Goal: Information Seeking & Learning: Learn about a topic

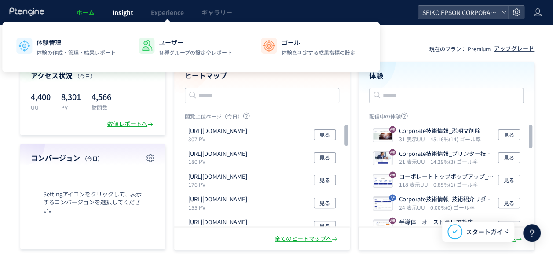
click at [130, 10] on span "Insight" at bounding box center [122, 12] width 21 height 9
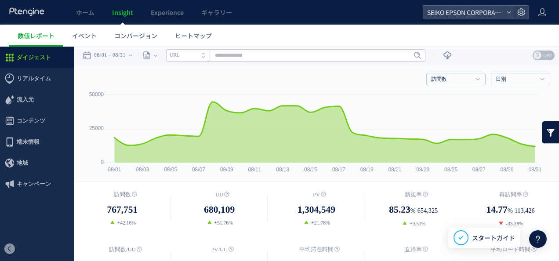
click at [205, 55] on li "URL" at bounding box center [188, 55] width 44 height 12
click at [168, 54] on div "ページ ページグループ パラメーター除去後 ページ ページグループ パラメーター除去後 タイトル名 URL" at bounding box center [282, 56] width 288 height 18
click at [157, 57] on div "ページ ページグループ パラメーター除去後 ページ ページグループ パラメーター除去後" at bounding box center [147, 56] width 19 height 18
click at [163, 86] on li "ページグループ" at bounding box center [155, 88] width 51 height 11
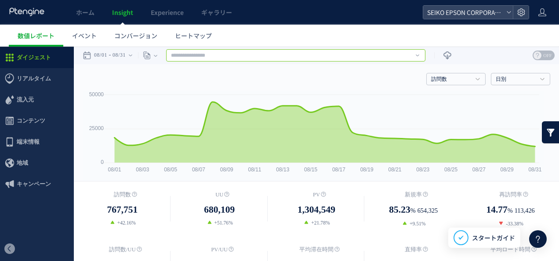
click at [224, 57] on input "text" at bounding box center [295, 55] width 259 height 12
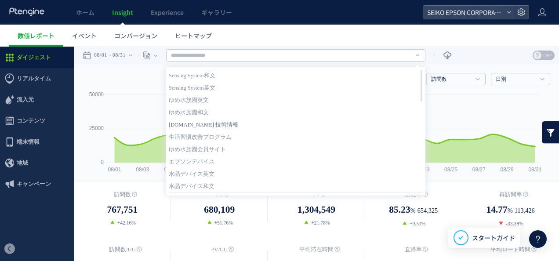
click at [285, 121] on link "[DOMAIN_NAME] 技術情報" at bounding box center [296, 124] width 254 height 11
type input "**********"
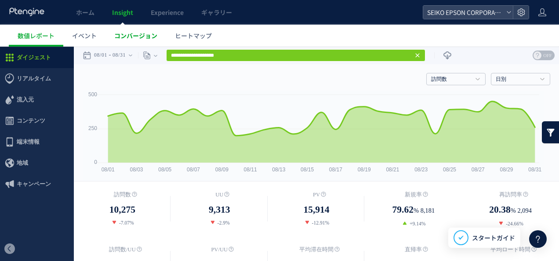
click at [131, 35] on span "コンバージョン" at bounding box center [135, 35] width 43 height 9
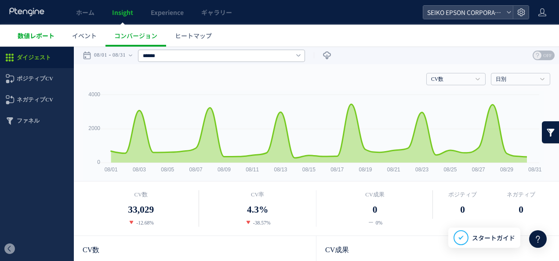
drag, startPoint x: 61, startPoint y: 39, endPoint x: 46, endPoint y: 39, distance: 14.9
click at [46, 39] on span "数値レポート" at bounding box center [36, 35] width 37 height 9
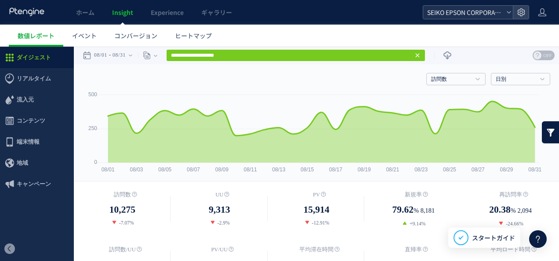
click at [511, 14] on icon at bounding box center [509, 12] width 5 height 5
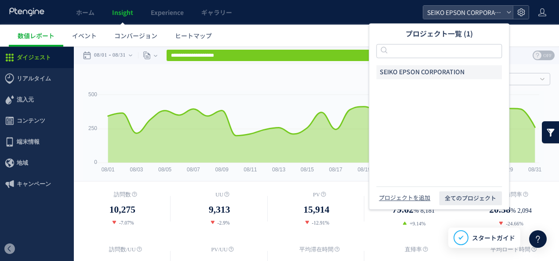
click at [517, 11] on icon at bounding box center [521, 12] width 9 height 9
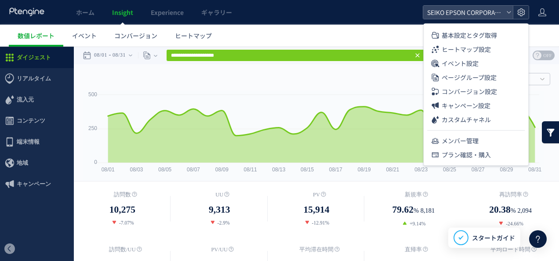
drag, startPoint x: 517, startPoint y: 11, endPoint x: 527, endPoint y: 11, distance: 9.2
click at [518, 11] on icon at bounding box center [521, 12] width 9 height 9
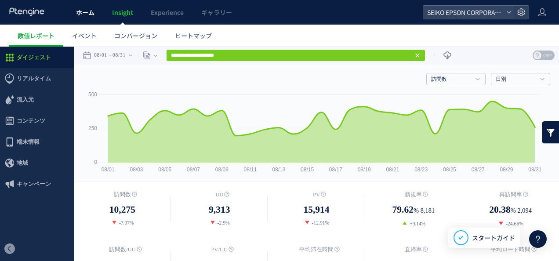
click at [88, 10] on span "ホーム" at bounding box center [85, 12] width 18 height 9
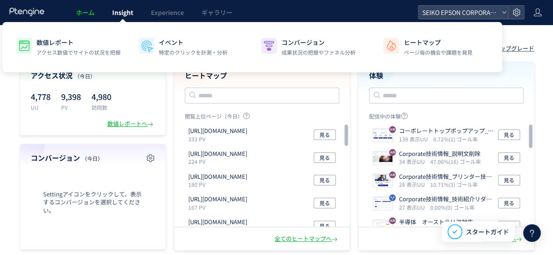
click at [119, 18] on link "Insight" at bounding box center [122, 12] width 39 height 25
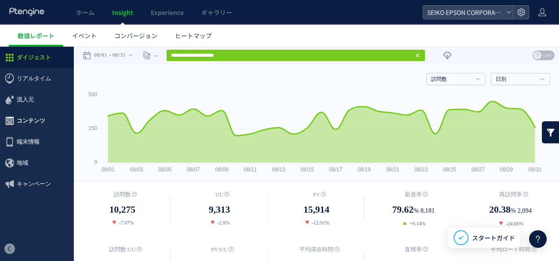
click at [38, 126] on span "コンテンツ" at bounding box center [31, 120] width 29 height 21
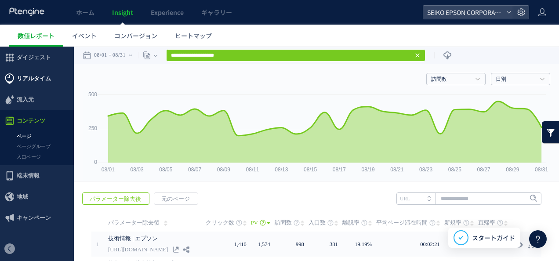
click at [47, 85] on span "リアルタイム" at bounding box center [34, 78] width 34 height 21
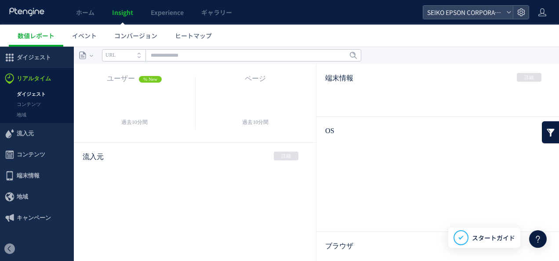
drag, startPoint x: 49, startPoint y: 19, endPoint x: 49, endPoint y: 67, distance: 47.9
click at [49, 66] on div at bounding box center [279, 130] width 559 height 261
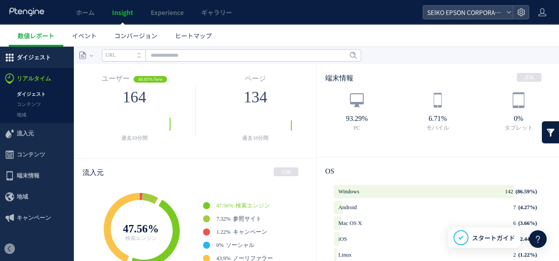
click at [46, 60] on span "ダイジェスト" at bounding box center [34, 57] width 34 height 21
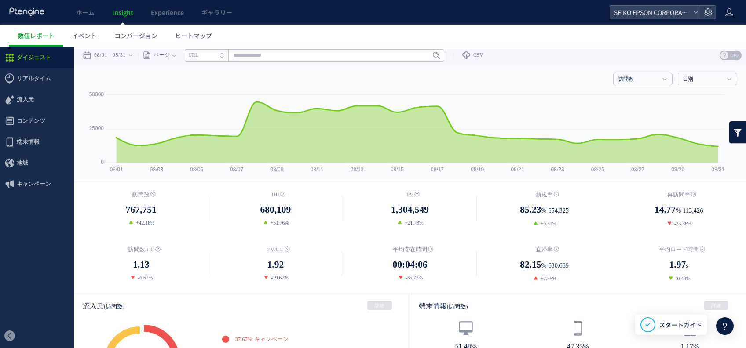
drag, startPoint x: 550, startPoint y: 47, endPoint x: 283, endPoint y: 69, distance: 268.3
click at [283, 69] on div "訪問数 訪問数 [GEOGRAPHIC_DATA] PV 新規率 再訪問率 訪問数/UU PV/UU 平均滞在時間 直帰率 平均ロード時間 日別" at bounding box center [410, 77] width 654 height 26
click at [199, 22] on link "ギャラリー" at bounding box center [217, 12] width 48 height 25
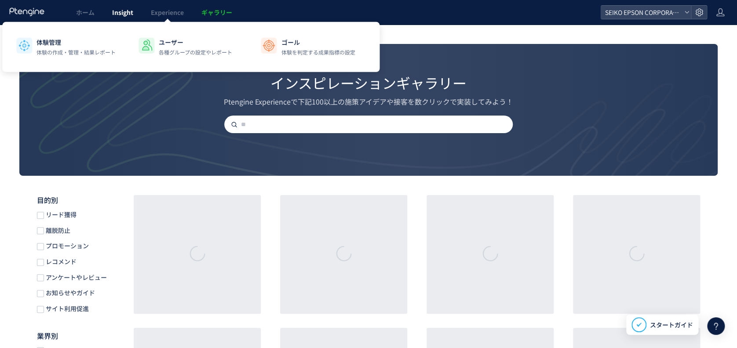
click at [123, 14] on span "Insight" at bounding box center [122, 12] width 21 height 9
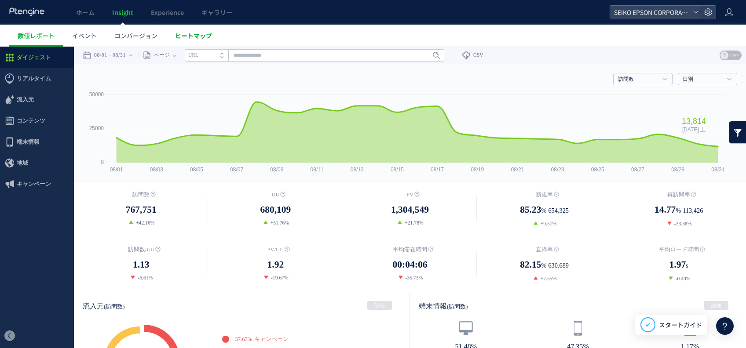
click at [204, 41] on link "ヒートマップ" at bounding box center [193, 36] width 55 height 22
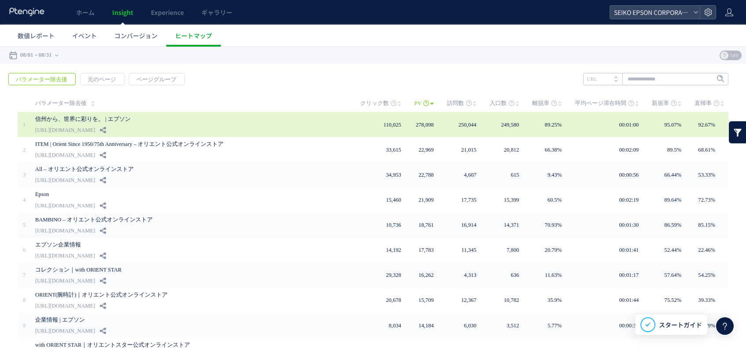
click at [98, 122] on link "信州から、世界に彩りを。 | エプソン" at bounding box center [184, 119] width 299 height 11
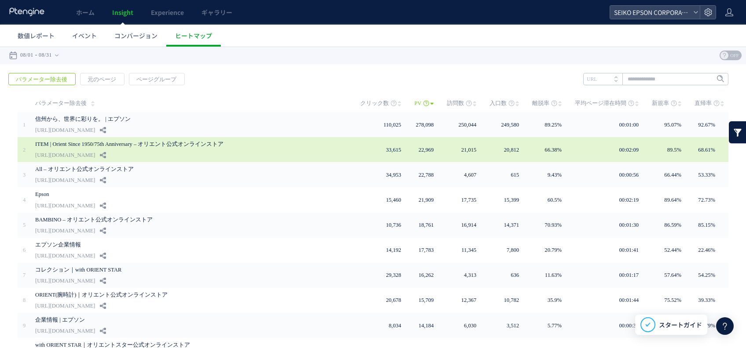
scroll to position [53, 0]
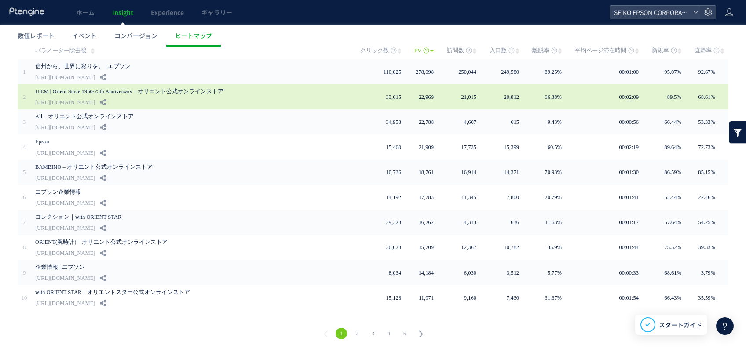
click at [147, 95] on link "ITEM | Orient Since 1950/75th Anniversary – オリエント公式オンラインストア" at bounding box center [184, 91] width 299 height 11
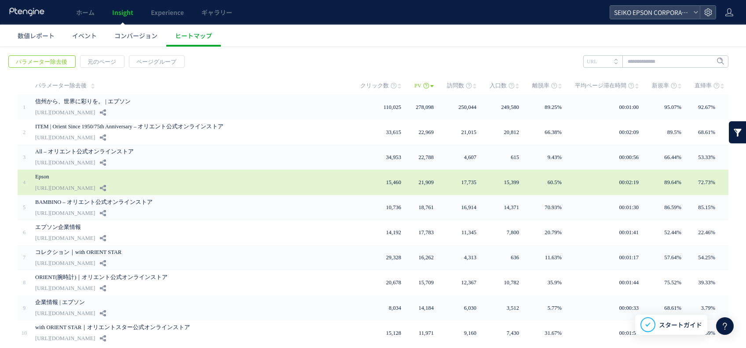
scroll to position [0, 0]
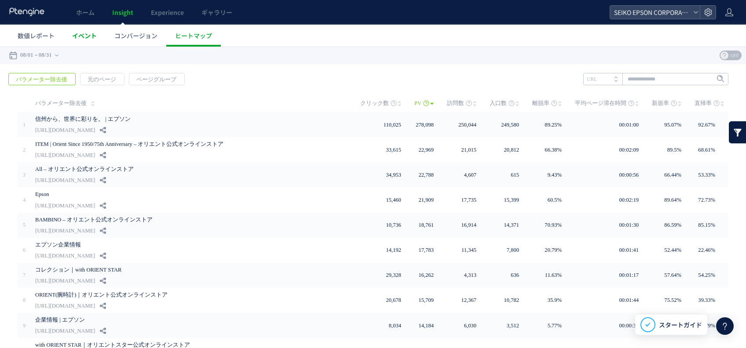
click at [91, 41] on link "イベント" at bounding box center [84, 36] width 42 height 22
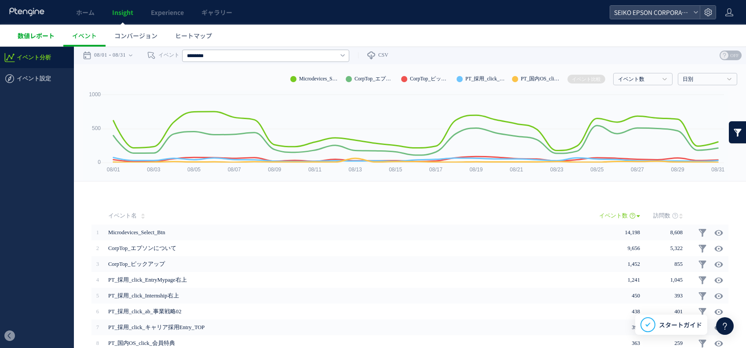
click at [31, 39] on span "数値レポート" at bounding box center [36, 35] width 37 height 9
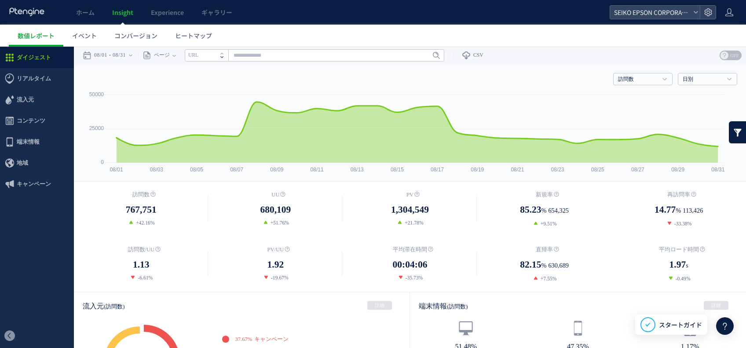
click at [227, 58] on span at bounding box center [223, 58] width 7 height 6
click at [170, 55] on span "ページ" at bounding box center [160, 56] width 18 height 18
click at [178, 85] on li "ページグループ" at bounding box center [173, 88] width 51 height 11
click at [278, 55] on input "text" at bounding box center [335, 55] width 259 height 12
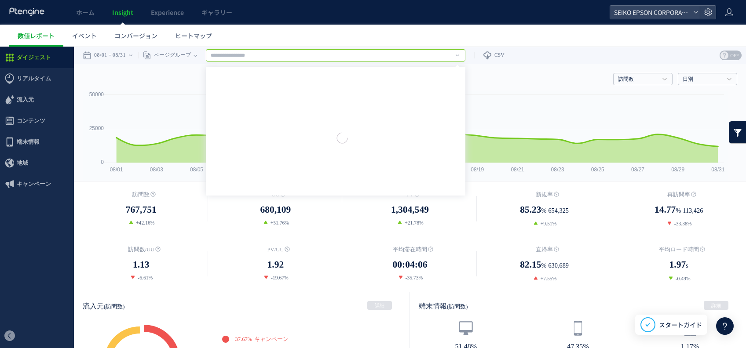
click at [465, 55] on input "text" at bounding box center [335, 55] width 259 height 12
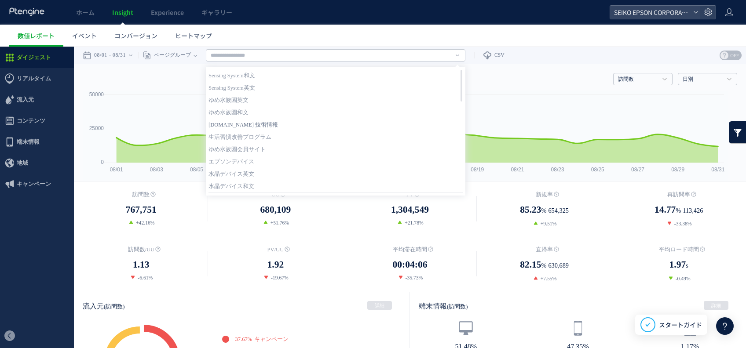
click at [317, 123] on link "[DOMAIN_NAME] 技術情報" at bounding box center [335, 124] width 254 height 11
type input "**********"
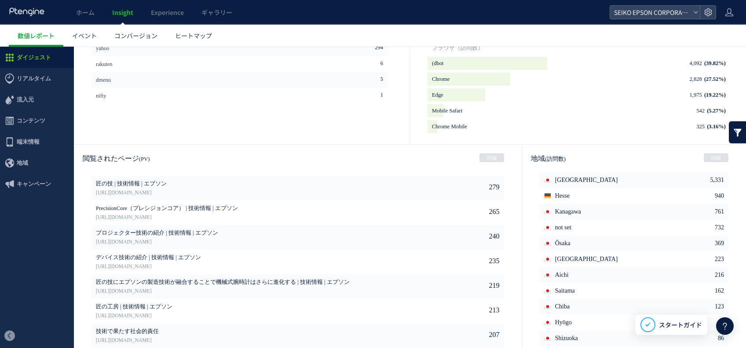
scroll to position [434, 0]
